Goal: Information Seeking & Learning: Learn about a topic

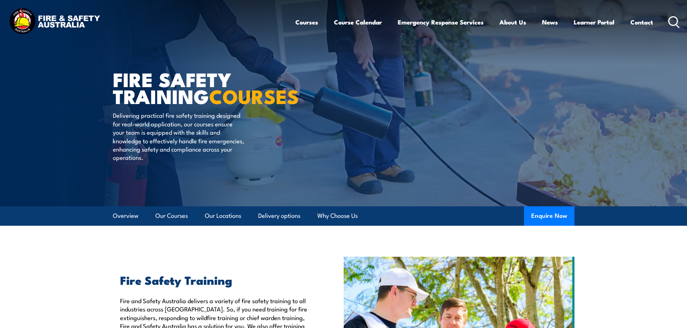
click at [672, 20] on icon at bounding box center [674, 22] width 12 height 12
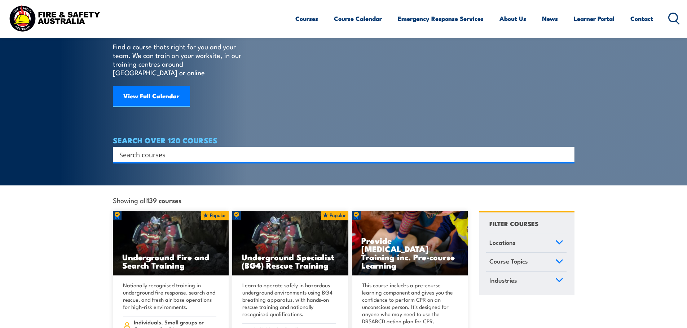
scroll to position [36, 0]
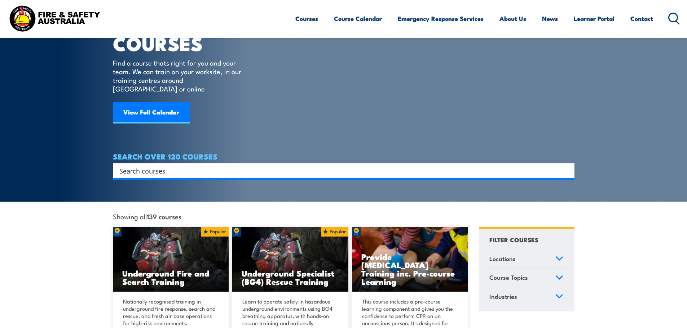
click at [203, 165] on input "Search input" at bounding box center [338, 170] width 439 height 11
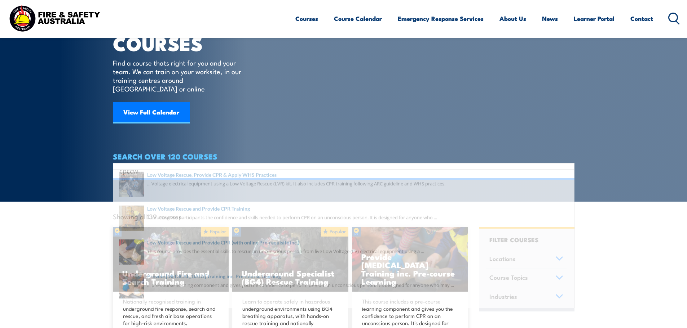
type input "cpccwc"
